Goal: Use online tool/utility: Utilize a website feature to perform a specific function

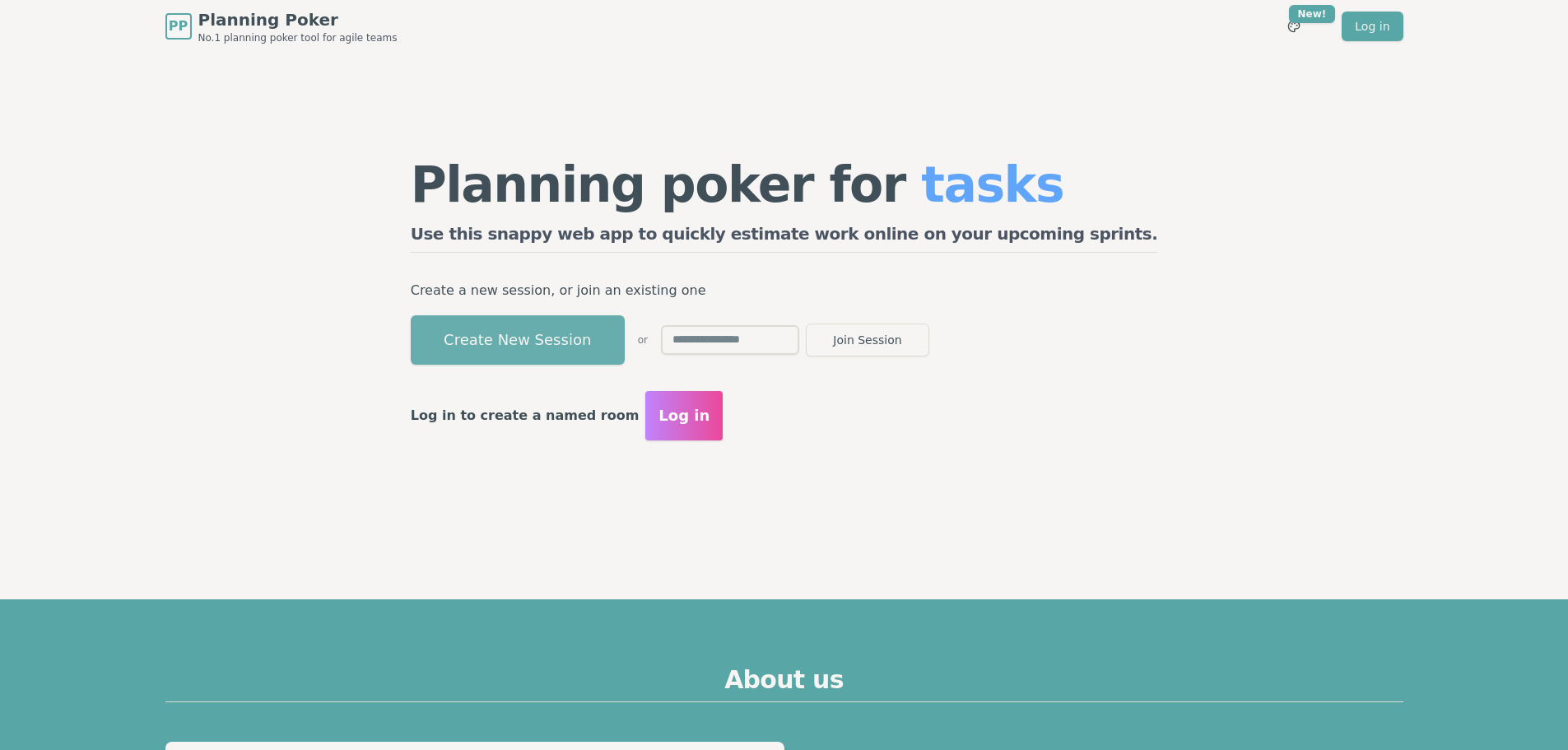
click at [615, 339] on button "Create New Session" at bounding box center [518, 340] width 214 height 50
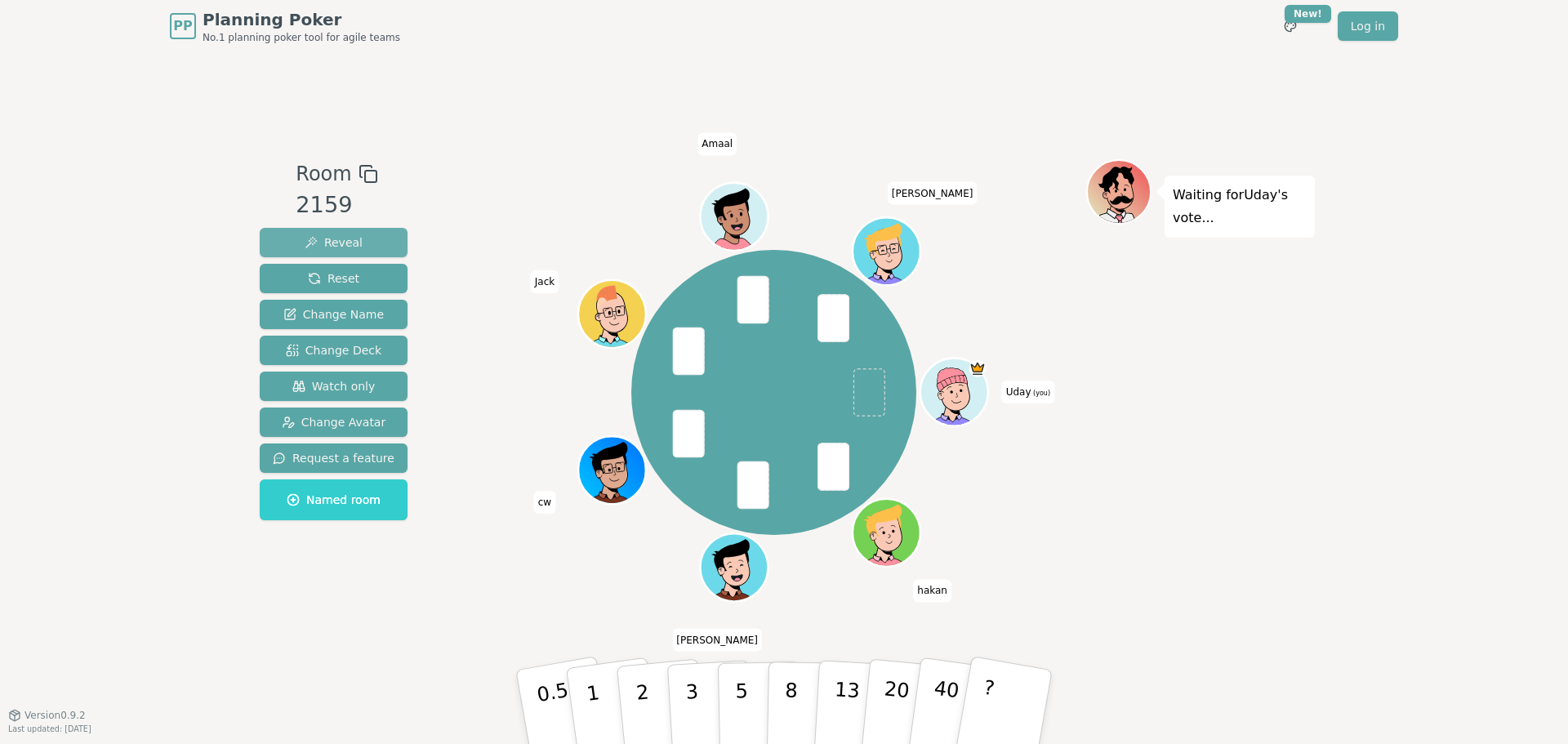
click at [339, 244] on span "Reveal" at bounding box center [333, 242] width 58 height 17
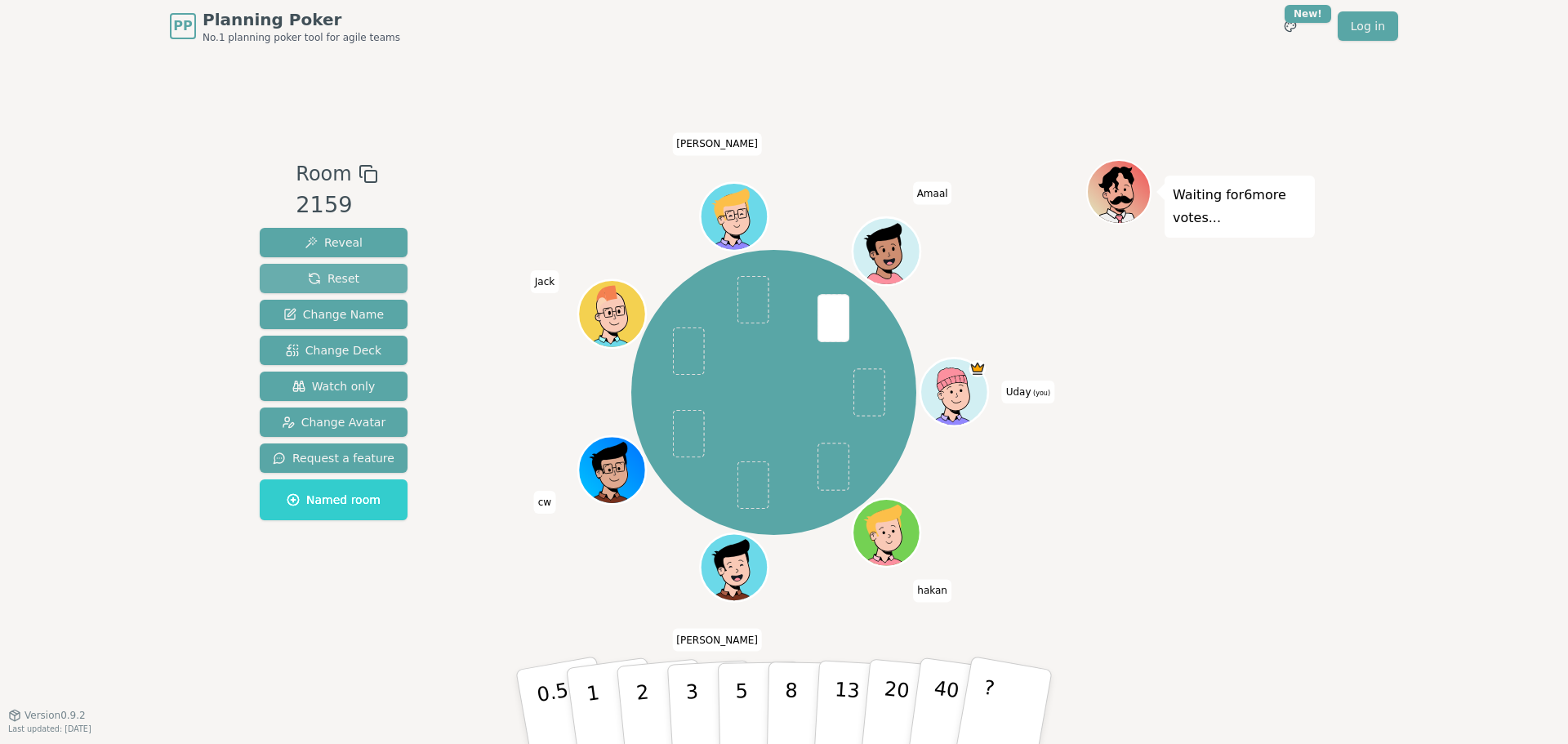
click at [316, 275] on span "Reset" at bounding box center [333, 278] width 51 height 17
click at [330, 277] on span "Reset" at bounding box center [333, 278] width 51 height 17
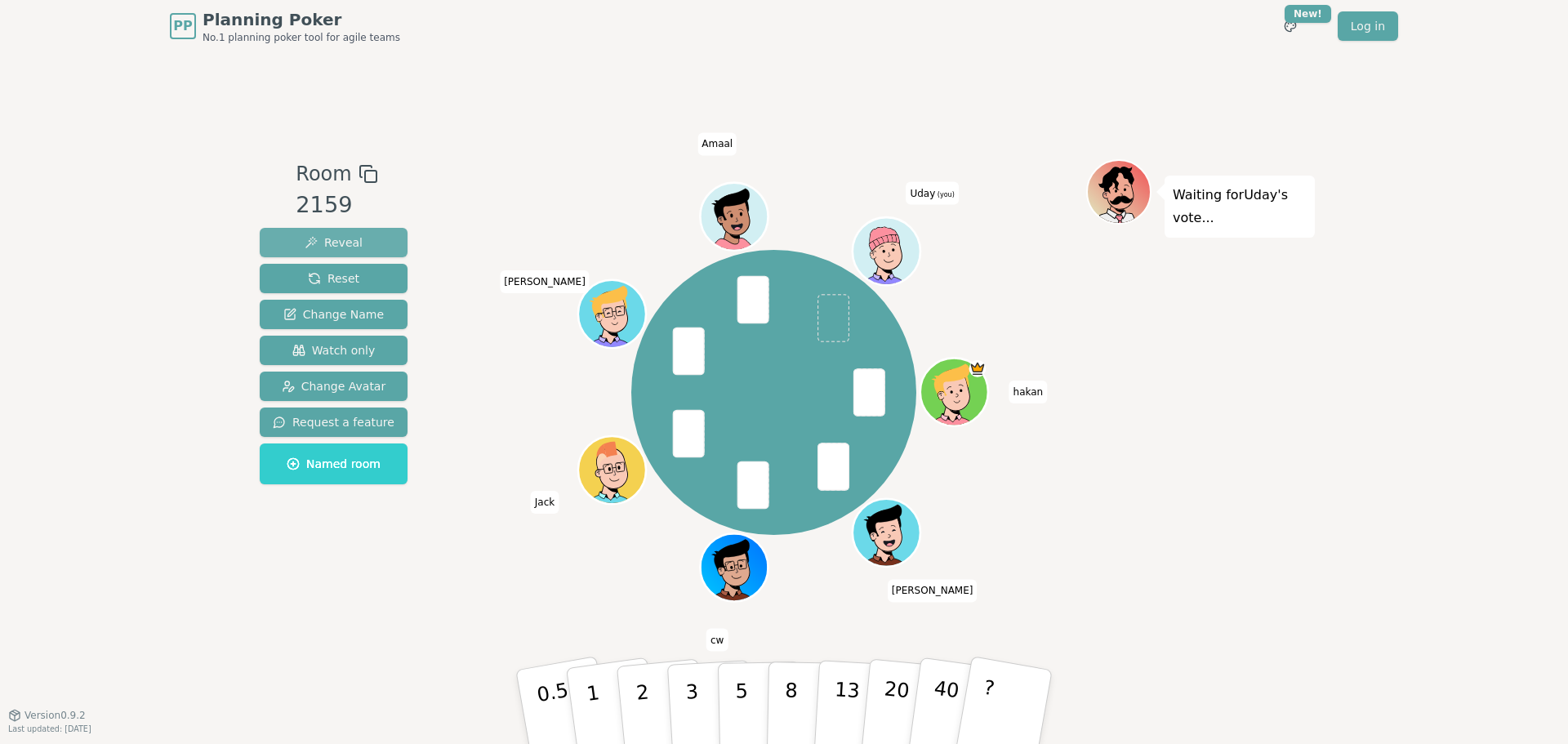
click at [358, 240] on button "Reveal" at bounding box center [333, 243] width 147 height 29
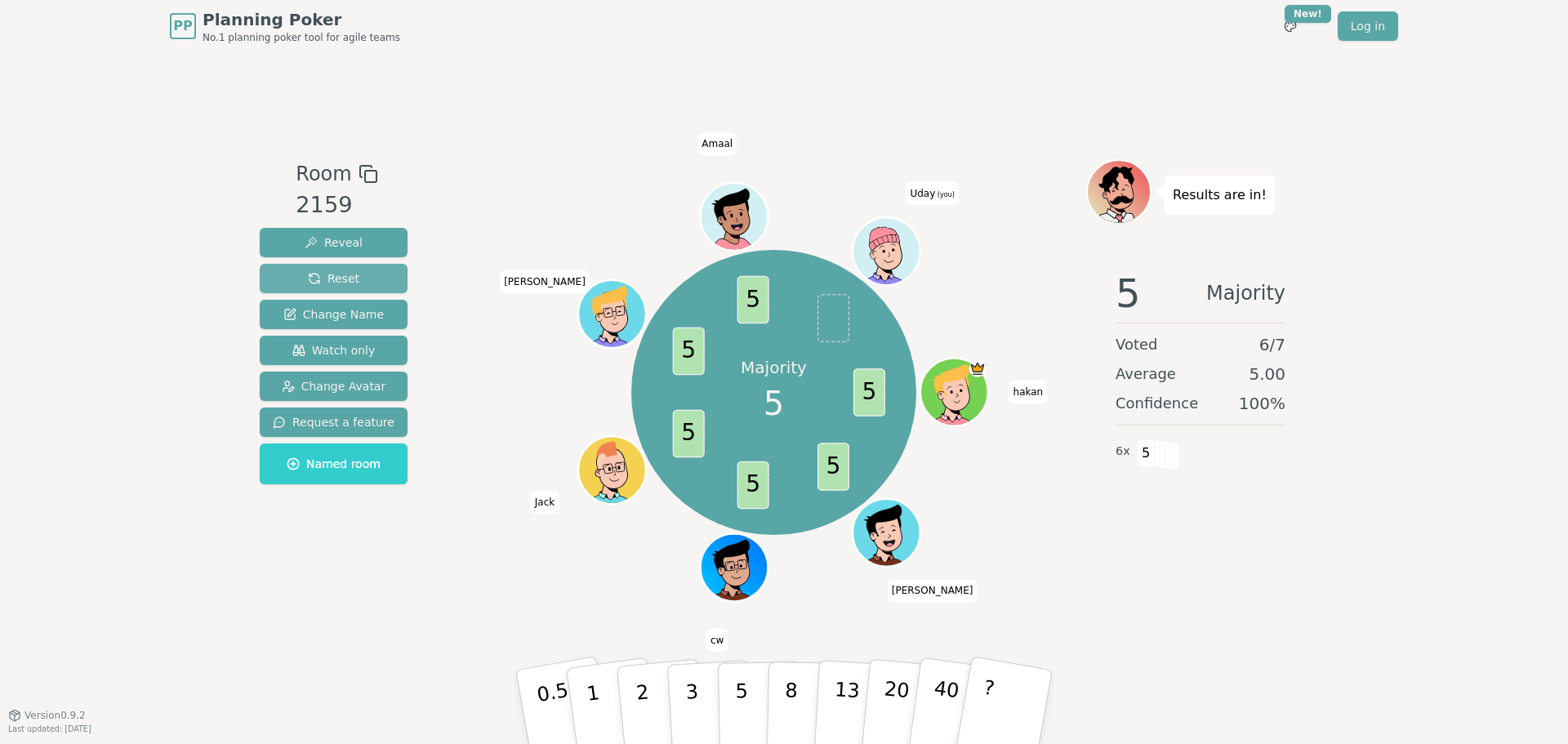
click at [344, 277] on span "Reset" at bounding box center [333, 278] width 51 height 17
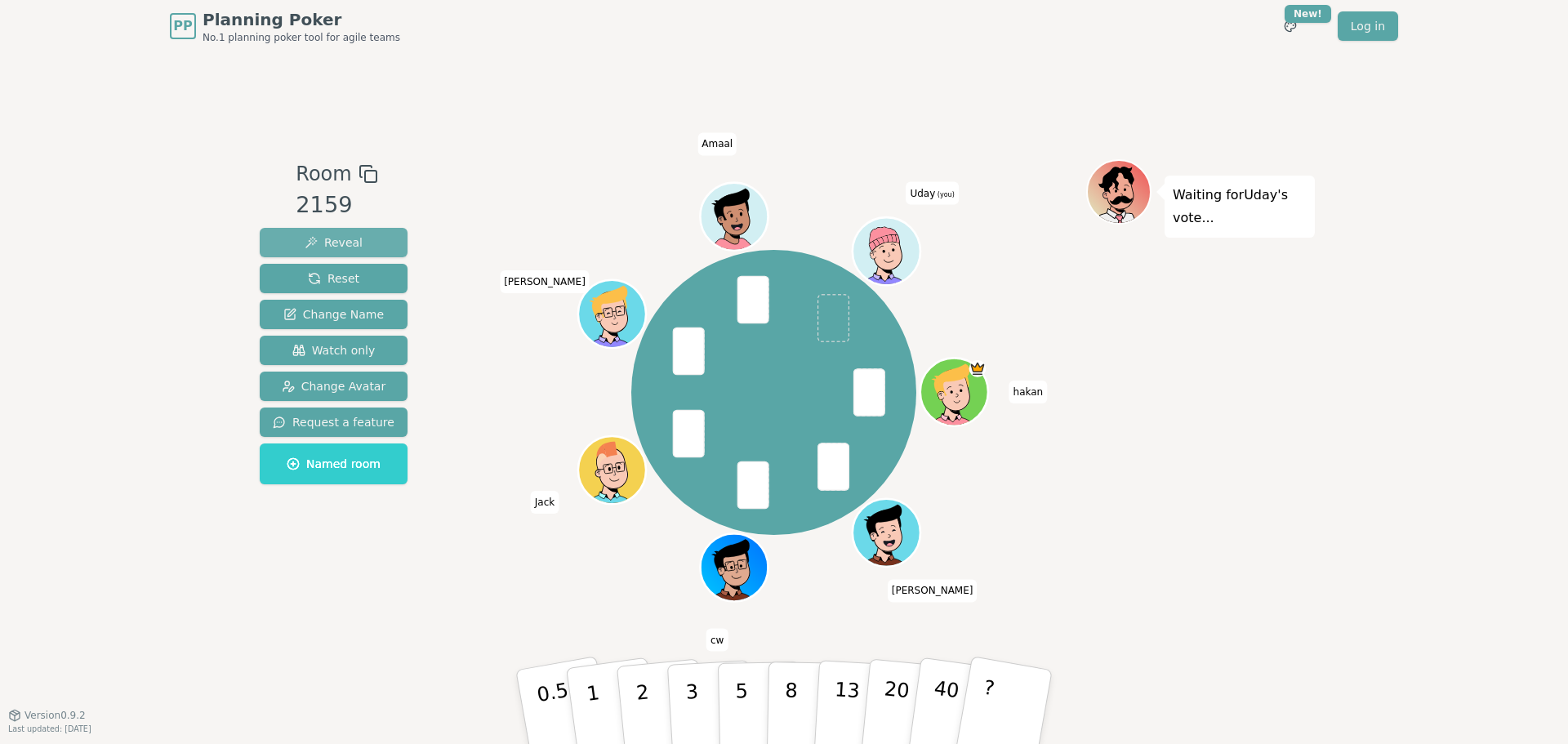
click at [340, 239] on span "Reveal" at bounding box center [333, 242] width 58 height 17
click at [332, 244] on span "Reveal" at bounding box center [333, 242] width 58 height 17
